Goal: Task Accomplishment & Management: Use online tool/utility

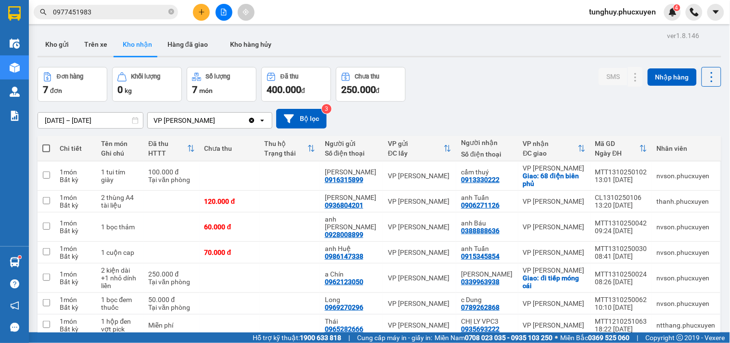
scroll to position [44, 0]
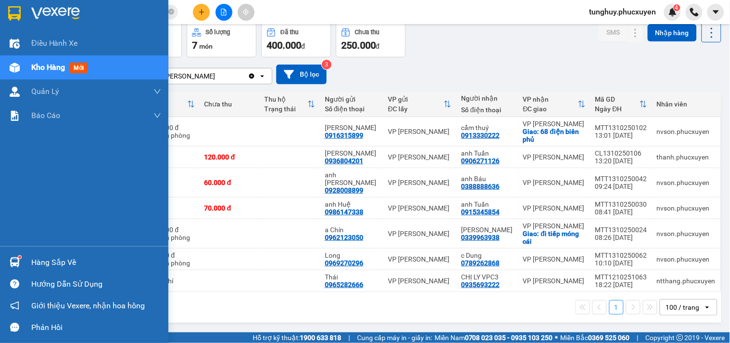
click at [18, 264] on img at bounding box center [15, 262] width 10 height 10
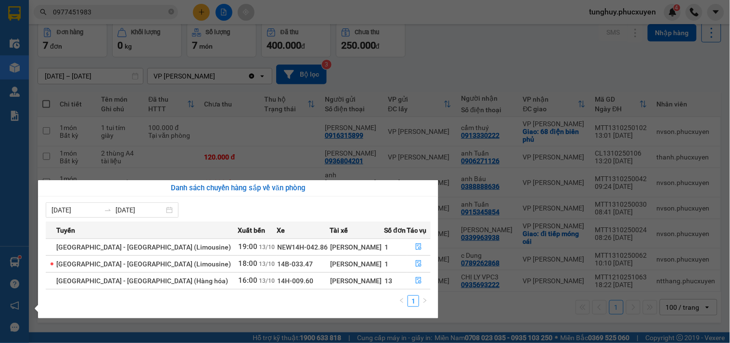
click at [392, 77] on section "Kết quả tìm kiếm ( 55 ) Bộ lọc Mã ĐH Trạng thái Món hàng Thu hộ Tổng cước Chưa …" at bounding box center [365, 171] width 730 height 343
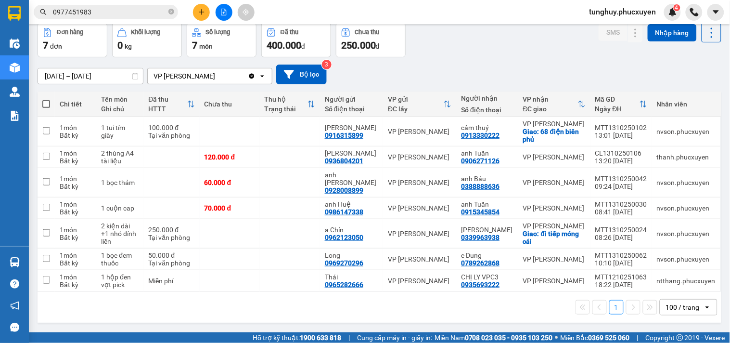
drag, startPoint x: 611, startPoint y: 322, endPoint x: 387, endPoint y: 292, distance: 226.6
click at [611, 322] on div "ver 1.8.146 Kho gửi Trên xe Kho nhận Hàng đã giao Kho hàng hủy Đơn hàng 7 đơn K…" at bounding box center [379, 156] width 691 height 343
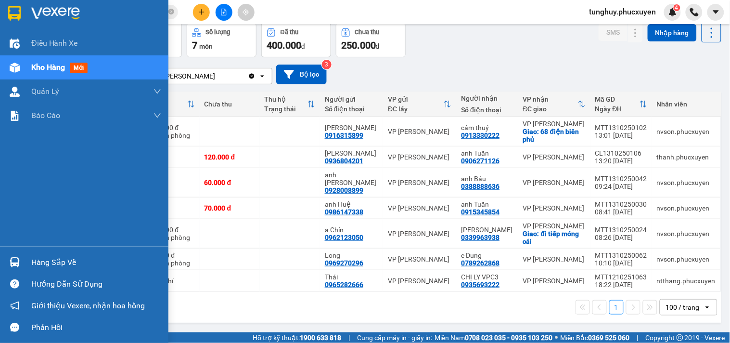
click at [10, 255] on div at bounding box center [14, 262] width 17 height 17
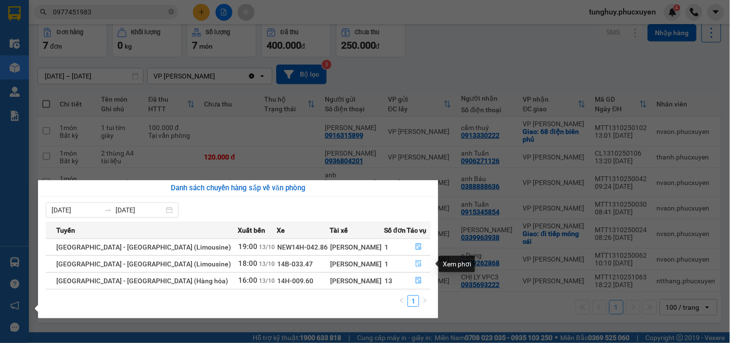
click at [417, 259] on button "button" at bounding box center [418, 263] width 23 height 15
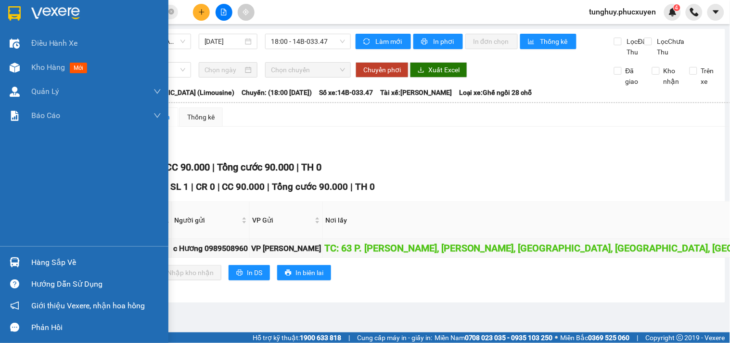
click at [10, 263] on img at bounding box center [15, 262] width 10 height 10
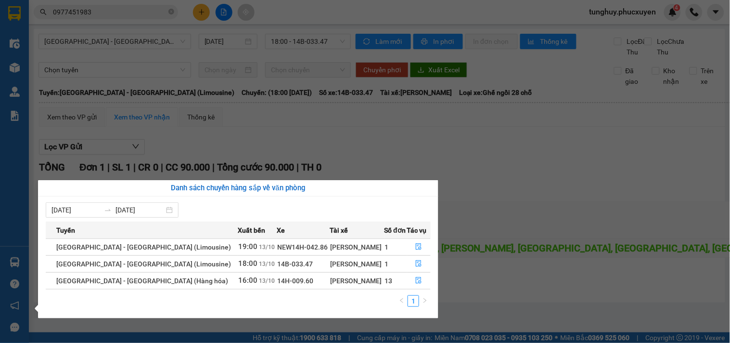
click at [296, 140] on section "Kết quả tìm kiếm ( 55 ) Bộ lọc Mã ĐH Trạng thái Món hàng Thu hộ Tổng cước Chưa …" at bounding box center [365, 171] width 730 height 343
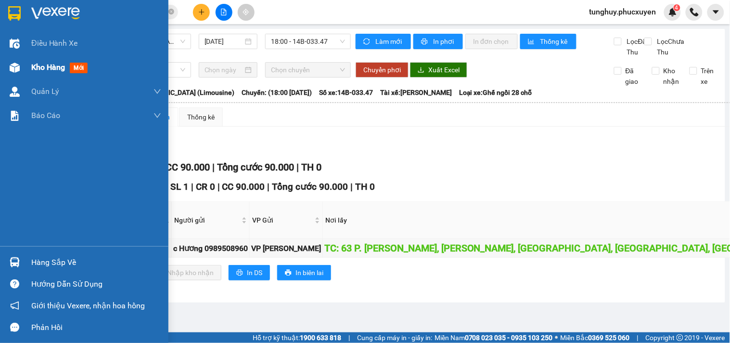
click at [13, 61] on div at bounding box center [14, 67] width 17 height 17
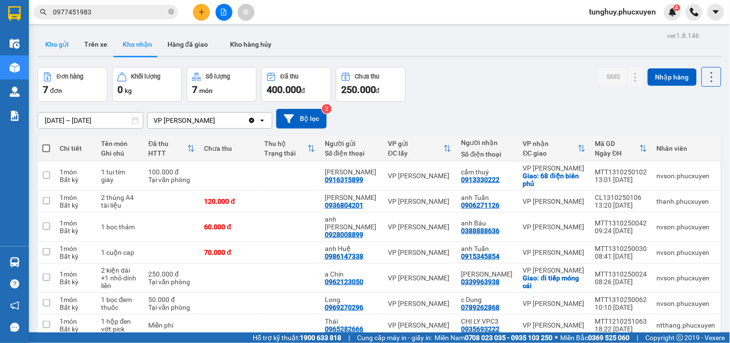
click at [63, 48] on button "Kho gửi" at bounding box center [57, 44] width 39 height 23
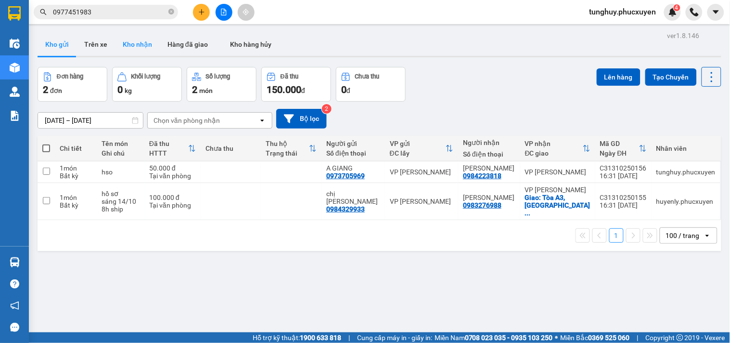
click at [136, 47] on button "Kho nhận" at bounding box center [137, 44] width 45 height 23
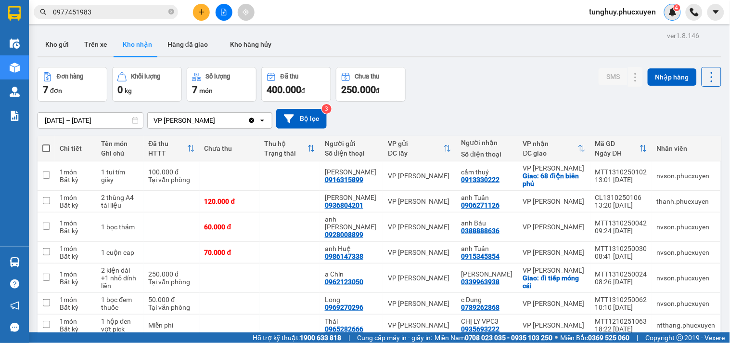
click at [670, 10] on img at bounding box center [672, 12] width 9 height 9
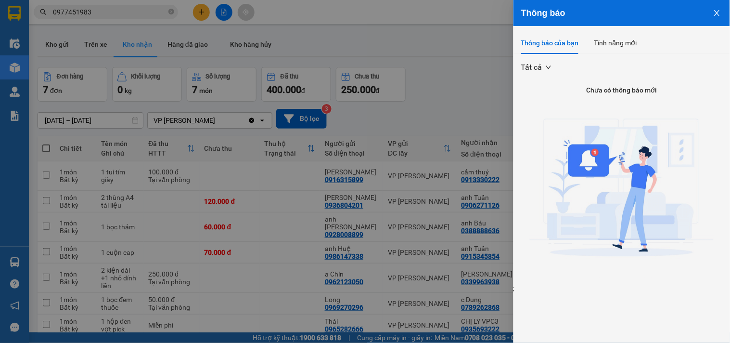
click at [719, 12] on icon "close" at bounding box center [717, 13] width 8 height 8
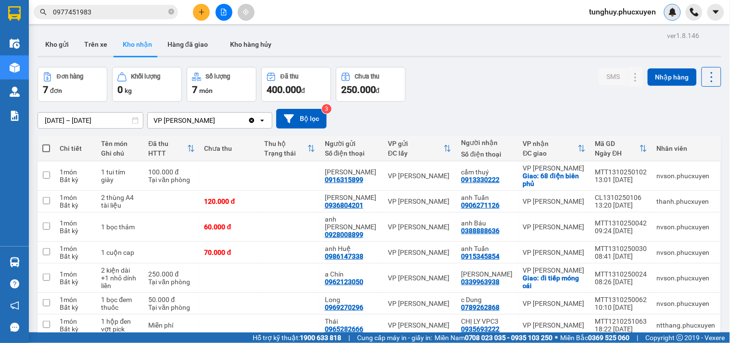
click at [674, 17] on div at bounding box center [672, 12] width 17 height 17
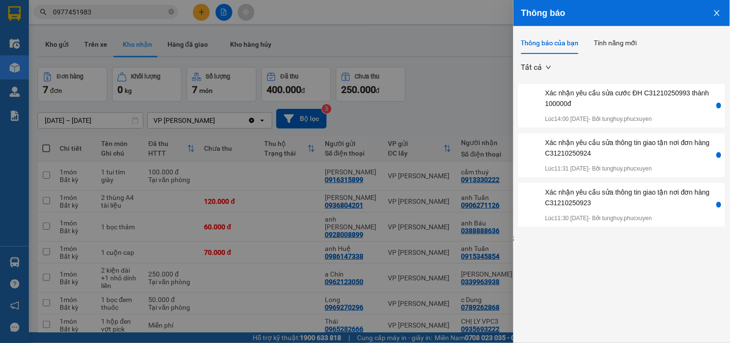
click at [718, 8] on button "Close" at bounding box center [717, 12] width 26 height 25
click at [715, 9] on icon "close" at bounding box center [717, 13] width 8 height 8
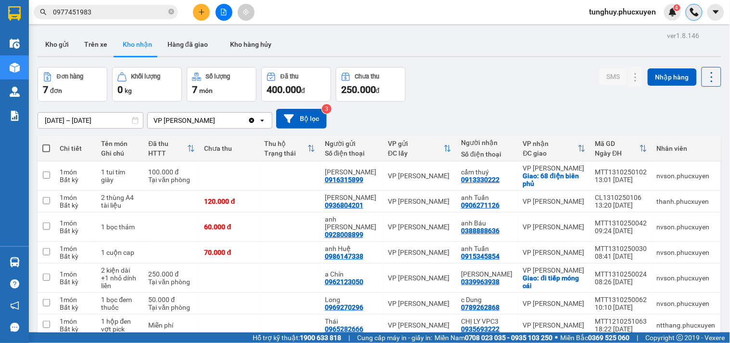
click at [701, 13] on div at bounding box center [694, 12] width 17 height 17
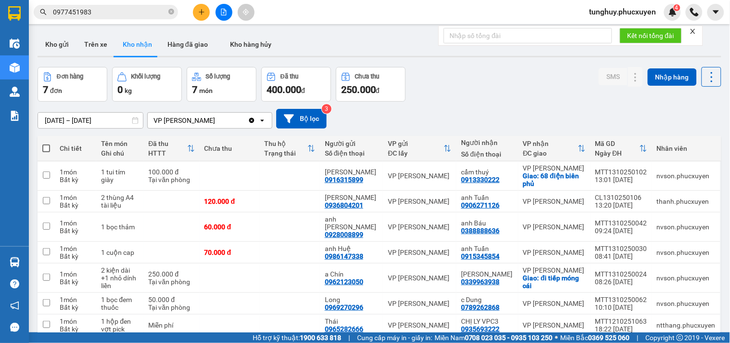
click at [693, 27] on div at bounding box center [692, 31] width 7 height 8
click at [693, 31] on icon "close" at bounding box center [692, 31] width 5 height 5
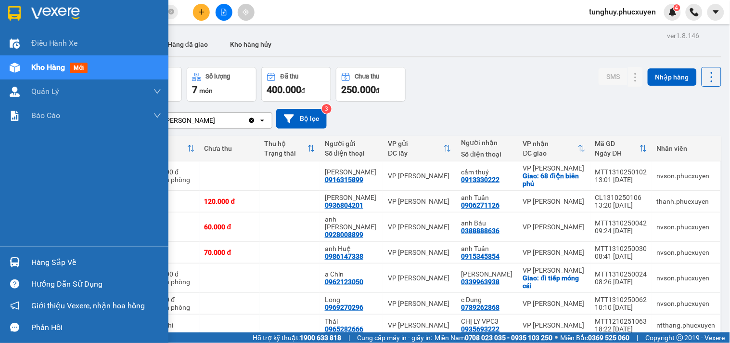
click at [15, 261] on img at bounding box center [15, 262] width 10 height 10
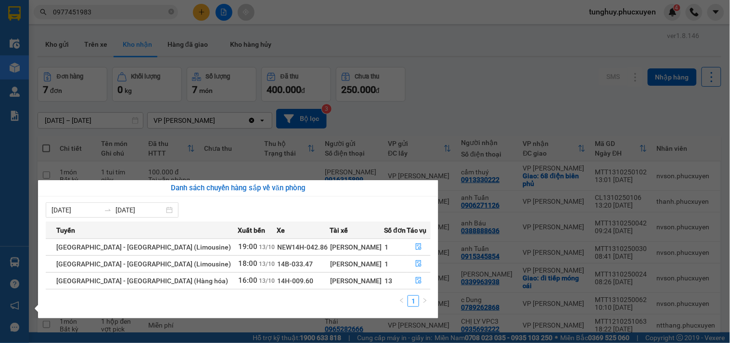
click at [668, 25] on section "Kết quả tìm kiếm ( 55 ) Bộ lọc Mã ĐH Trạng thái Món hàng Thu hộ Tổng cước Chưa …" at bounding box center [365, 171] width 730 height 343
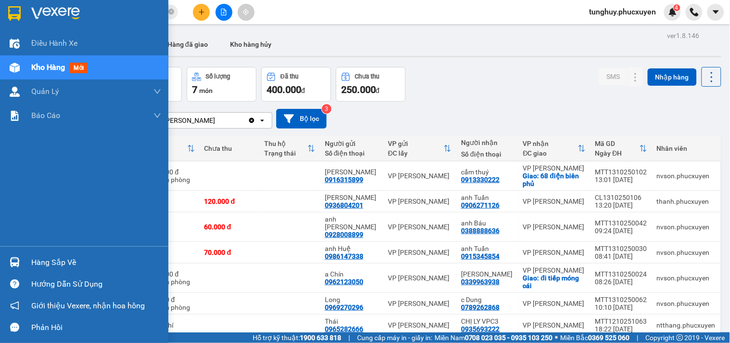
drag, startPoint x: 9, startPoint y: 260, endPoint x: 29, endPoint y: 252, distance: 22.2
click at [10, 260] on img at bounding box center [15, 262] width 10 height 10
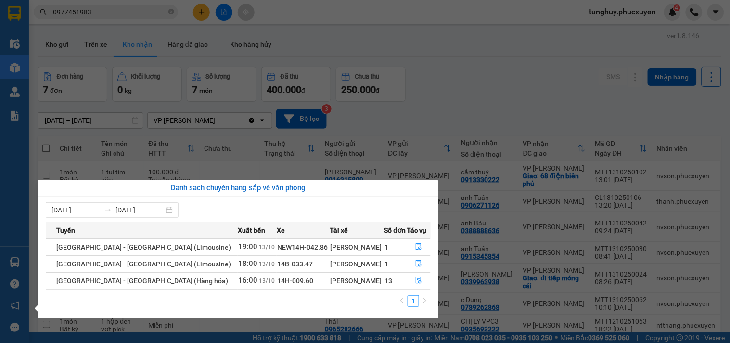
click at [456, 136] on section "Kết quả tìm kiếm ( 55 ) Bộ lọc Mã ĐH Trạng thái Món hàng Thu hộ Tổng cước Chưa …" at bounding box center [365, 171] width 730 height 343
